Goal: Find specific page/section: Find specific page/section

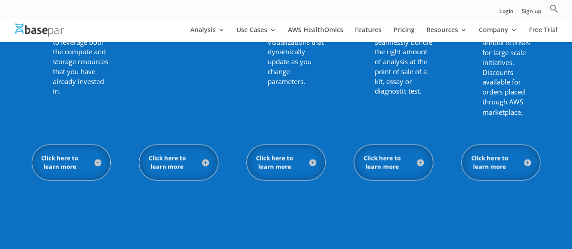
scroll to position [813, 0]
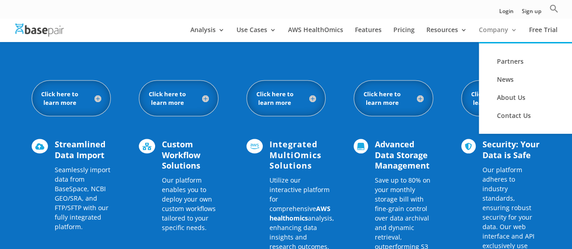
click at [498, 30] on link "Company" at bounding box center [498, 34] width 38 height 15
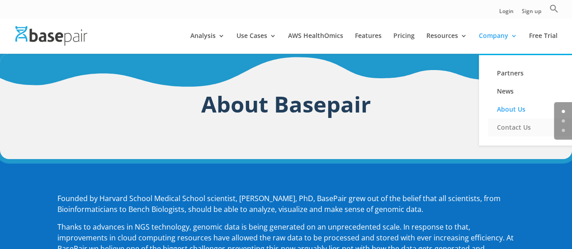
click at [507, 124] on link "Contact Us" at bounding box center [533, 127] width 90 height 18
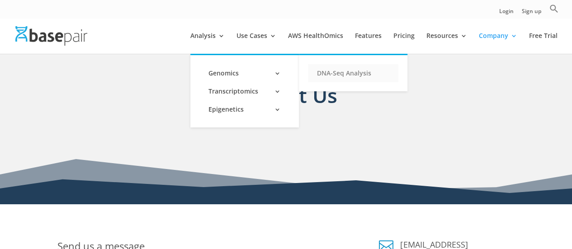
click at [362, 73] on link "DNA-Seq Analysis" at bounding box center [353, 73] width 90 height 18
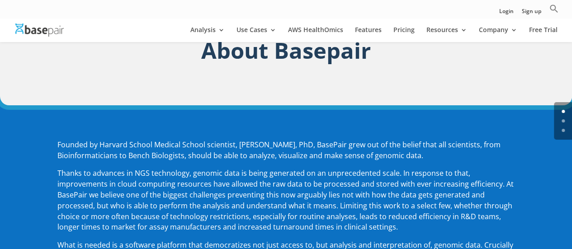
scroll to position [90, 0]
